Goal: Information Seeking & Learning: Stay updated

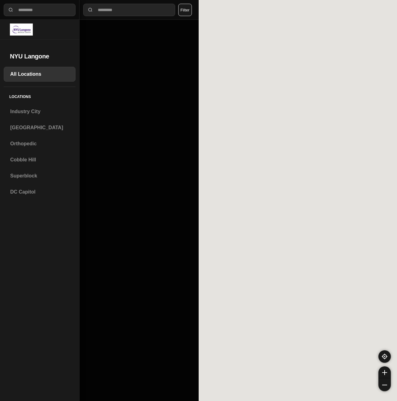
select select "*"
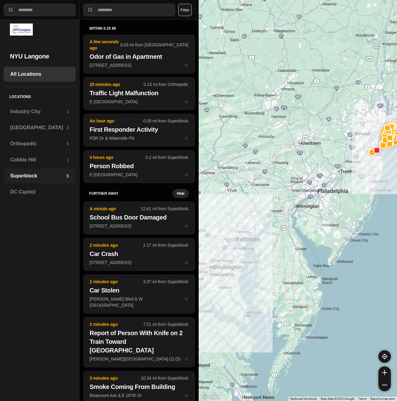
click at [30, 178] on h3 "Superblock" at bounding box center [38, 175] width 56 height 7
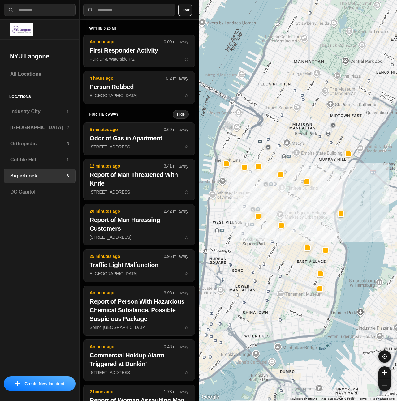
drag, startPoint x: 302, startPoint y: 311, endPoint x: 312, endPoint y: 229, distance: 82.3
click at [33, 131] on div "Brooklyn 2" at bounding box center [40, 127] width 72 height 15
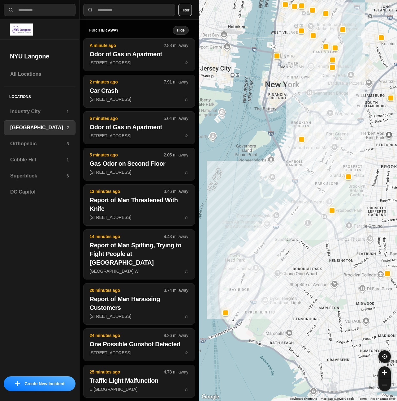
drag, startPoint x: 314, startPoint y: 197, endPoint x: 306, endPoint y: 253, distance: 56.8
click at [306, 253] on div at bounding box center [297, 200] width 198 height 401
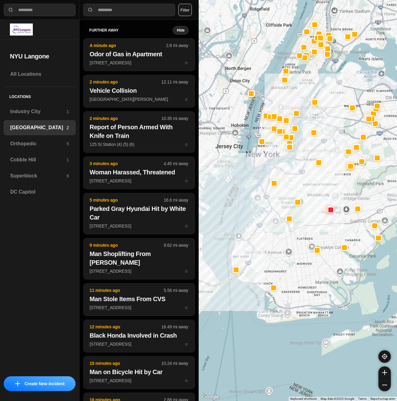
drag, startPoint x: 336, startPoint y: 227, endPoint x: 327, endPoint y: 230, distance: 8.8
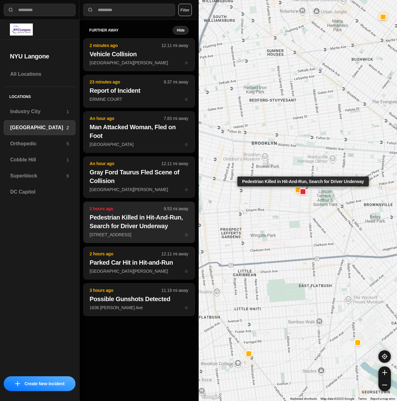
click at [153, 233] on p "[STREET_ADDRESS] ☆" at bounding box center [139, 235] width 99 height 6
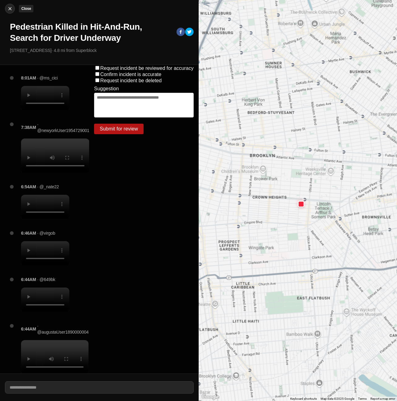
click at [11, 9] on img at bounding box center [10, 9] width 6 height 6
select select "*"
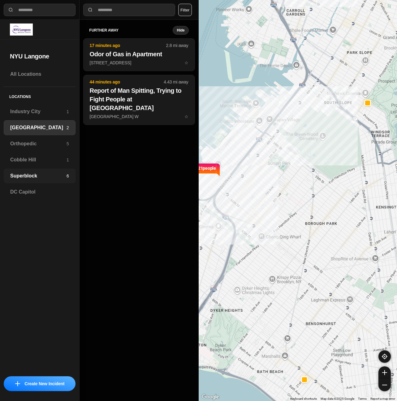
click at [49, 176] on h3 "Superblock" at bounding box center [38, 175] width 56 height 7
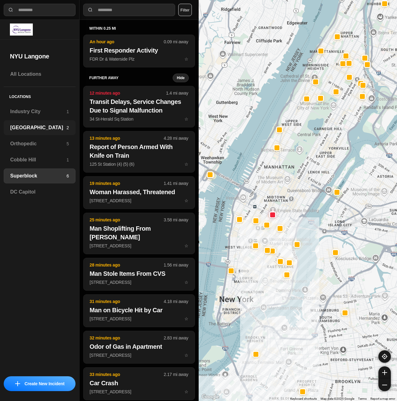
click at [26, 125] on h3 "[GEOGRAPHIC_DATA]" at bounding box center [38, 127] width 56 height 7
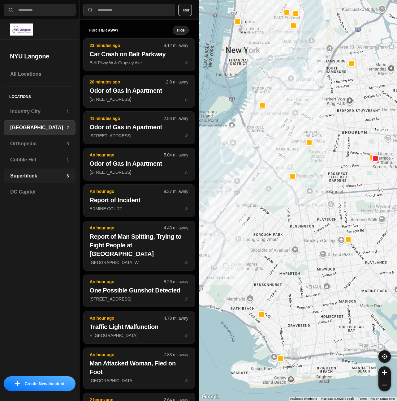
click at [18, 178] on h3 "Superblock" at bounding box center [38, 175] width 56 height 7
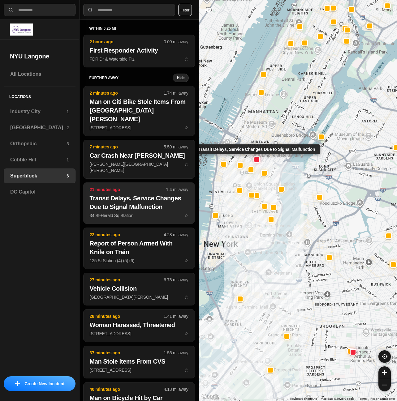
click at [148, 194] on h2 "Transit Delays, Service Changes Due to Signal Malfunction" at bounding box center [139, 202] width 99 height 17
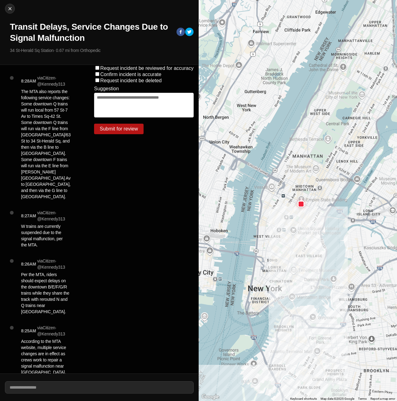
click at [15, 11] on div "Close Transit Delays, Service Changes Due to Signal Malfunction 34 St-Herald Sq…" at bounding box center [99, 32] width 198 height 65
click at [11, 9] on img at bounding box center [10, 9] width 6 height 6
select select "*"
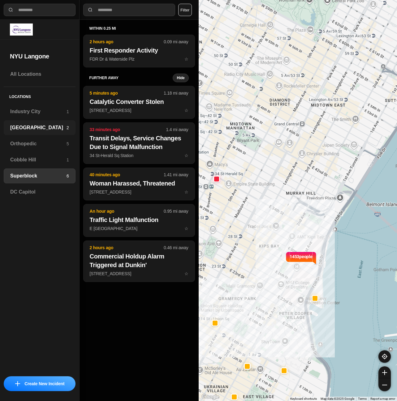
click at [30, 125] on h3 "[GEOGRAPHIC_DATA]" at bounding box center [38, 127] width 56 height 7
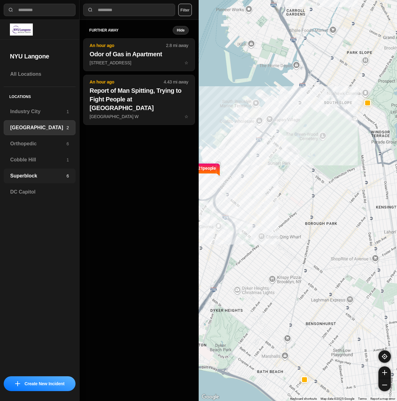
click at [33, 177] on h3 "Superblock" at bounding box center [38, 175] width 56 height 7
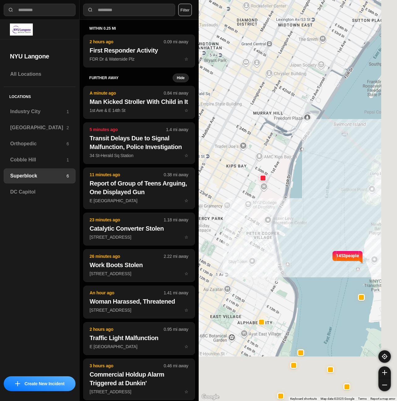
drag, startPoint x: 294, startPoint y: 295, endPoint x: 316, endPoint y: 293, distance: 22.3
click at [316, 293] on div "1453 people" at bounding box center [297, 200] width 198 height 401
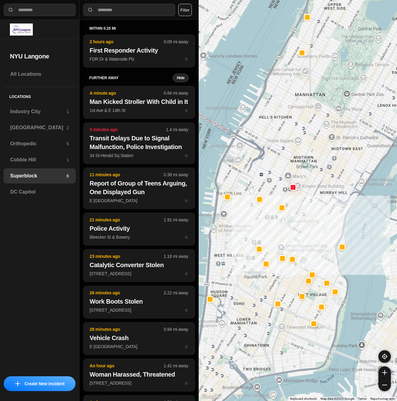
drag, startPoint x: 308, startPoint y: 317, endPoint x: 309, endPoint y: 266, distance: 50.4
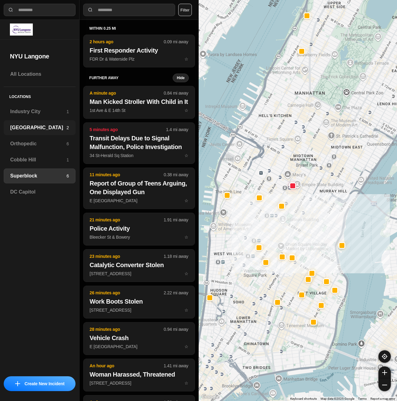
click at [43, 130] on h3 "[GEOGRAPHIC_DATA]" at bounding box center [38, 127] width 56 height 7
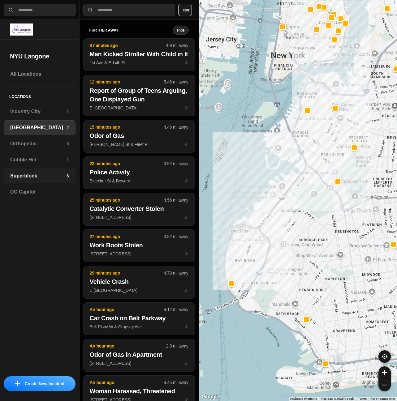
click at [48, 180] on div "Superblock 6" at bounding box center [40, 175] width 72 height 15
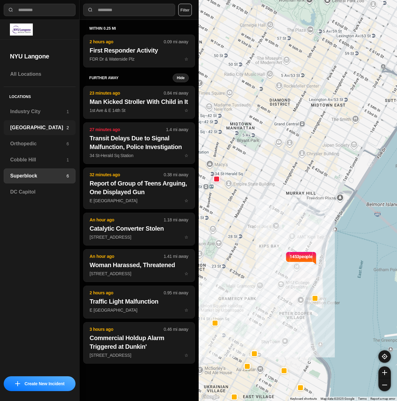
click at [37, 132] on div "Brooklyn 2" at bounding box center [40, 127] width 72 height 15
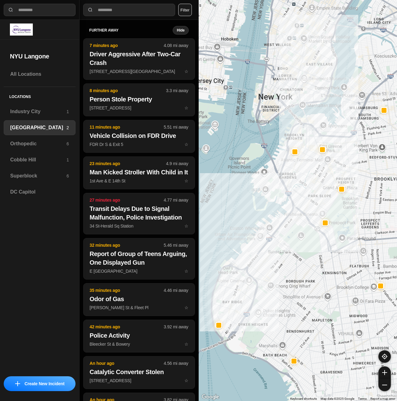
drag, startPoint x: 291, startPoint y: 177, endPoint x: 301, endPoint y: 232, distance: 56.3
click at [296, 260] on div at bounding box center [297, 200] width 198 height 401
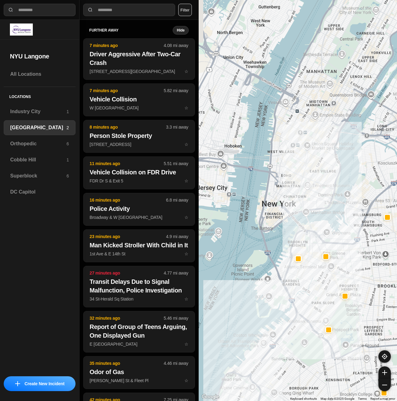
drag, startPoint x: 301, startPoint y: 177, endPoint x: 303, endPoint y: 263, distance: 86.6
click at [303, 263] on div at bounding box center [297, 200] width 198 height 401
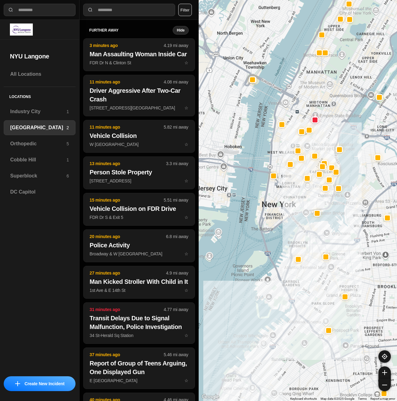
select select "*"
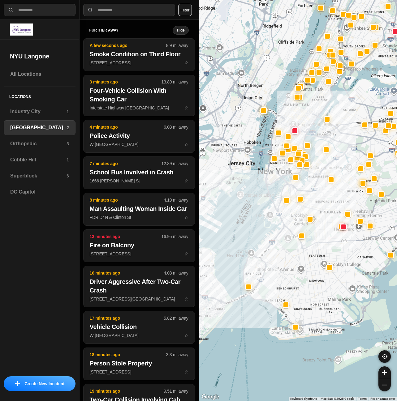
drag, startPoint x: 305, startPoint y: 339, endPoint x: 311, endPoint y: 284, distance: 55.0
click at [311, 284] on div at bounding box center [297, 200] width 198 height 401
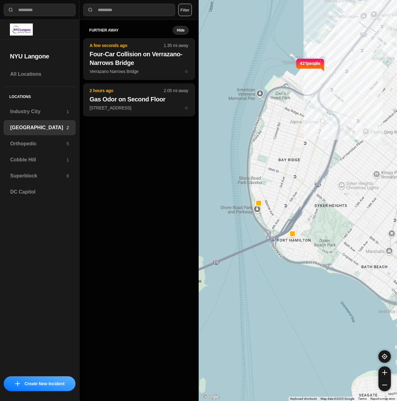
drag, startPoint x: 248, startPoint y: 256, endPoint x: 302, endPoint y: 252, distance: 54.2
click at [302, 252] on div "421 people" at bounding box center [297, 200] width 198 height 401
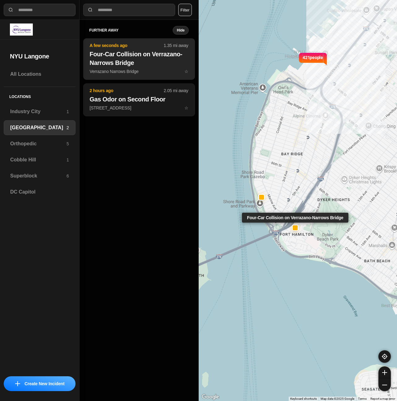
click at [151, 64] on h2 "Four-Car Collision on Verrazano-Narrows Bridge" at bounding box center [139, 58] width 99 height 17
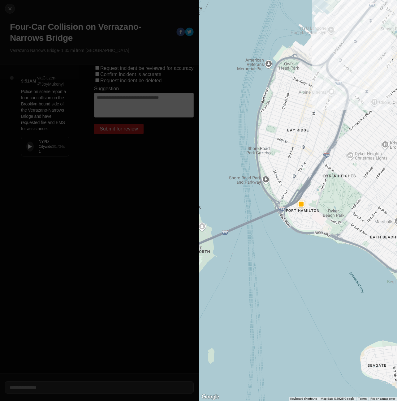
click at [29, 143] on button at bounding box center [29, 147] width 7 height 10
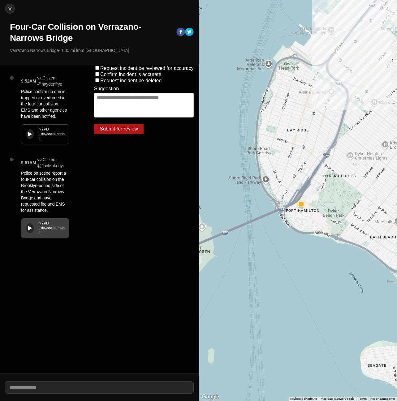
click at [40, 134] on div "NYPD Citywide 1" at bounding box center [45, 134] width 13 height 15
click at [12, 5] on button "Close" at bounding box center [10, 9] width 10 height 10
select select "*"
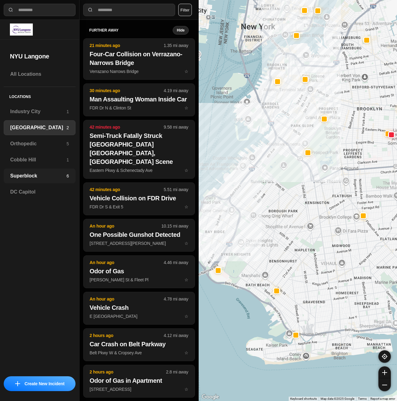
click at [32, 170] on div "Superblock 6" at bounding box center [40, 175] width 72 height 15
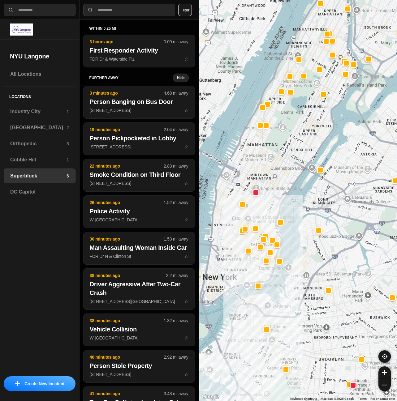
drag, startPoint x: 268, startPoint y: 202, endPoint x: 299, endPoint y: 189, distance: 33.4
click at [299, 189] on div at bounding box center [297, 200] width 198 height 401
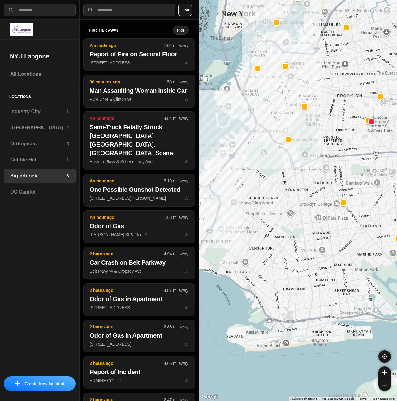
drag, startPoint x: 295, startPoint y: 307, endPoint x: 296, endPoint y: 126, distance: 180.8
click at [296, 126] on div at bounding box center [297, 200] width 198 height 401
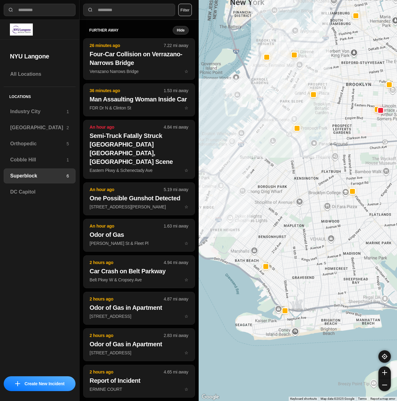
drag, startPoint x: 307, startPoint y: 159, endPoint x: 320, endPoint y: 167, distance: 15.6
click at [320, 168] on div at bounding box center [297, 200] width 198 height 401
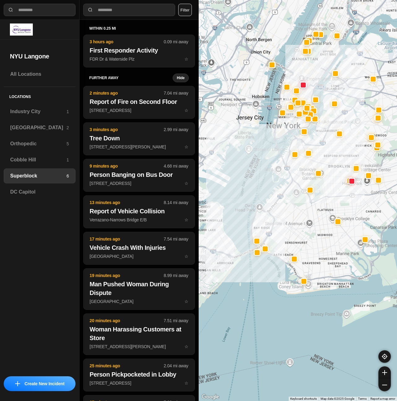
drag, startPoint x: 349, startPoint y: 178, endPoint x: 337, endPoint y: 196, distance: 21.5
click at [337, 196] on div at bounding box center [297, 200] width 198 height 401
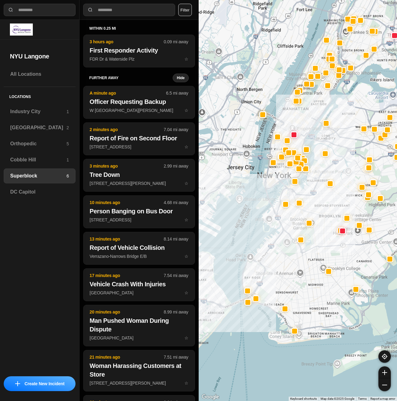
drag, startPoint x: 301, startPoint y: 215, endPoint x: 302, endPoint y: 225, distance: 9.9
click at [302, 225] on div at bounding box center [297, 200] width 198 height 401
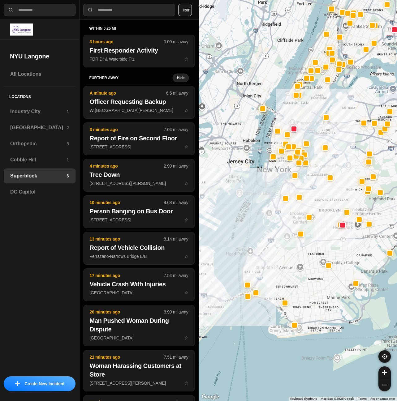
drag, startPoint x: 320, startPoint y: 334, endPoint x: 316, endPoint y: 276, distance: 58.0
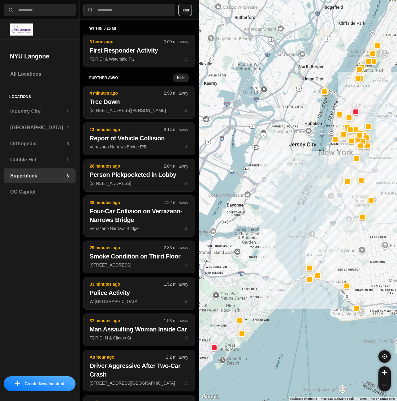
drag, startPoint x: 302, startPoint y: 321, endPoint x: 294, endPoint y: 329, distance: 11.4
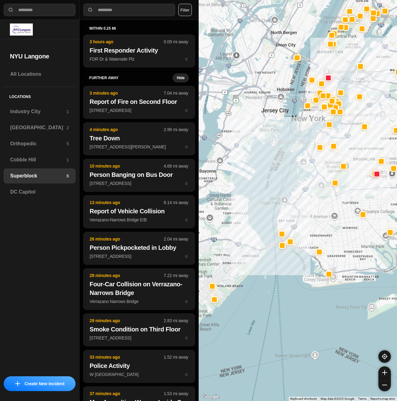
drag, startPoint x: 378, startPoint y: 237, endPoint x: 363, endPoint y: 254, distance: 23.0
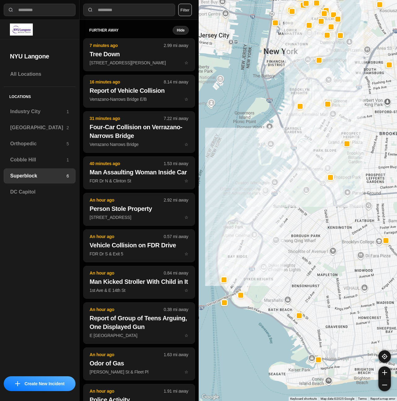
drag, startPoint x: 301, startPoint y: 249, endPoint x: 321, endPoint y: 216, distance: 38.4
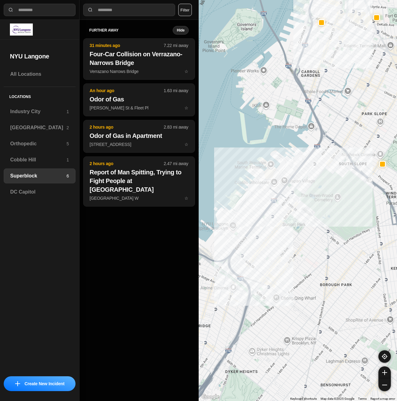
drag, startPoint x: 314, startPoint y: 148, endPoint x: 356, endPoint y: 143, distance: 42.3
click at [356, 143] on div at bounding box center [297, 200] width 198 height 401
click at [48, 125] on h3 "[GEOGRAPHIC_DATA]" at bounding box center [38, 127] width 56 height 7
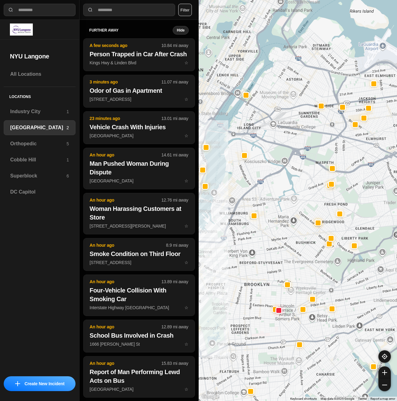
drag, startPoint x: 368, startPoint y: 142, endPoint x: 359, endPoint y: 175, distance: 34.6
click at [359, 175] on div at bounding box center [297, 200] width 198 height 401
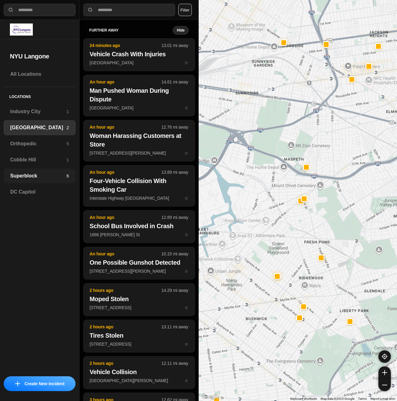
click at [44, 171] on div "Superblock 6" at bounding box center [40, 175] width 72 height 15
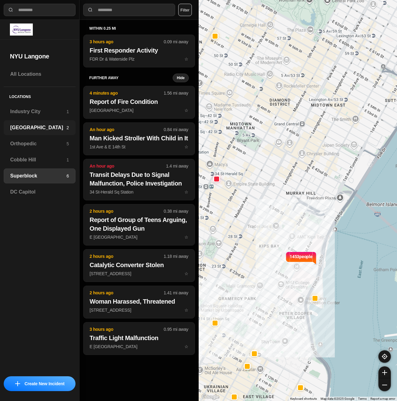
click at [21, 129] on h3 "[GEOGRAPHIC_DATA]" at bounding box center [38, 127] width 56 height 7
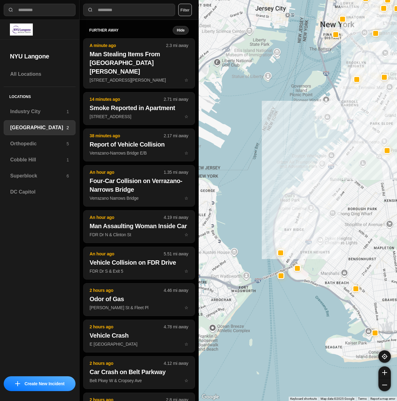
drag, startPoint x: 266, startPoint y: 251, endPoint x: 337, endPoint y: 235, distance: 73.1
click at [337, 235] on div at bounding box center [297, 200] width 198 height 401
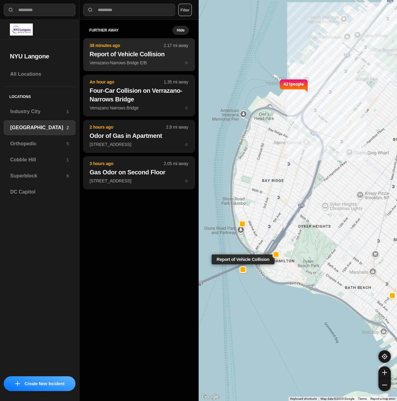
click at [133, 62] on p "Verrazano-Narrows Bridge E/B ☆" at bounding box center [139, 63] width 99 height 6
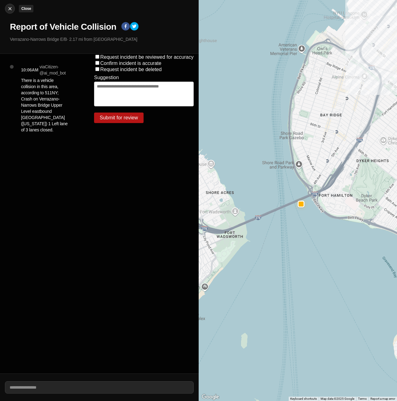
click at [12, 10] on img at bounding box center [10, 9] width 6 height 6
select select "*"
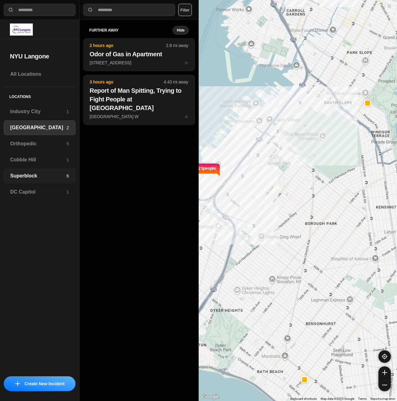
click at [31, 179] on h3 "Superblock" at bounding box center [38, 175] width 56 height 7
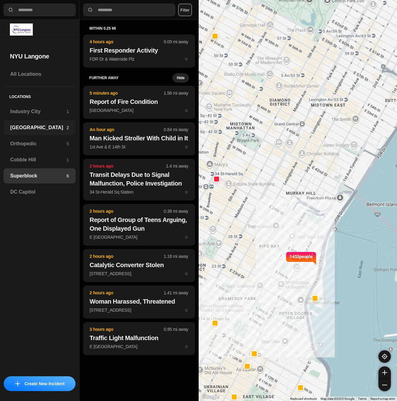
click at [44, 129] on h3 "[GEOGRAPHIC_DATA]" at bounding box center [38, 127] width 56 height 7
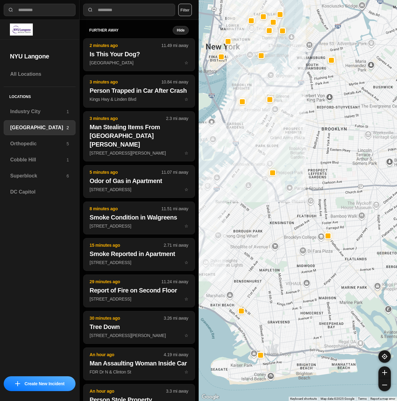
drag, startPoint x: 356, startPoint y: 238, endPoint x: 308, endPoint y: 248, distance: 49.9
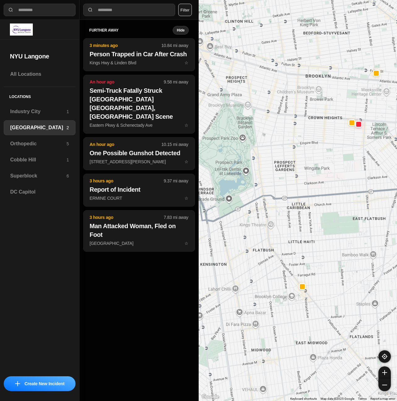
drag, startPoint x: 317, startPoint y: 160, endPoint x: 308, endPoint y: 205, distance: 45.5
click at [308, 205] on div "421 people" at bounding box center [297, 200] width 198 height 401
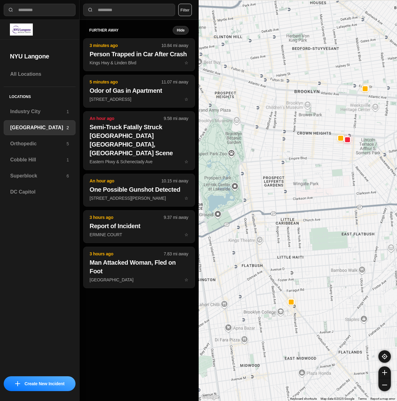
drag, startPoint x: 374, startPoint y: 189, endPoint x: 351, endPoint y: 222, distance: 40.3
click at [351, 225] on div "421 people" at bounding box center [297, 200] width 198 height 401
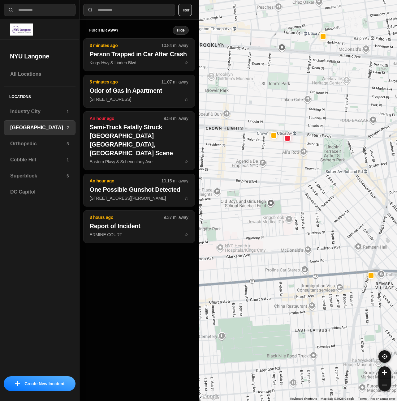
drag, startPoint x: 368, startPoint y: 200, endPoint x: 348, endPoint y: 215, distance: 25.1
click at [348, 215] on div "421 people" at bounding box center [297, 200] width 198 height 401
